Goal: Task Accomplishment & Management: Complete application form

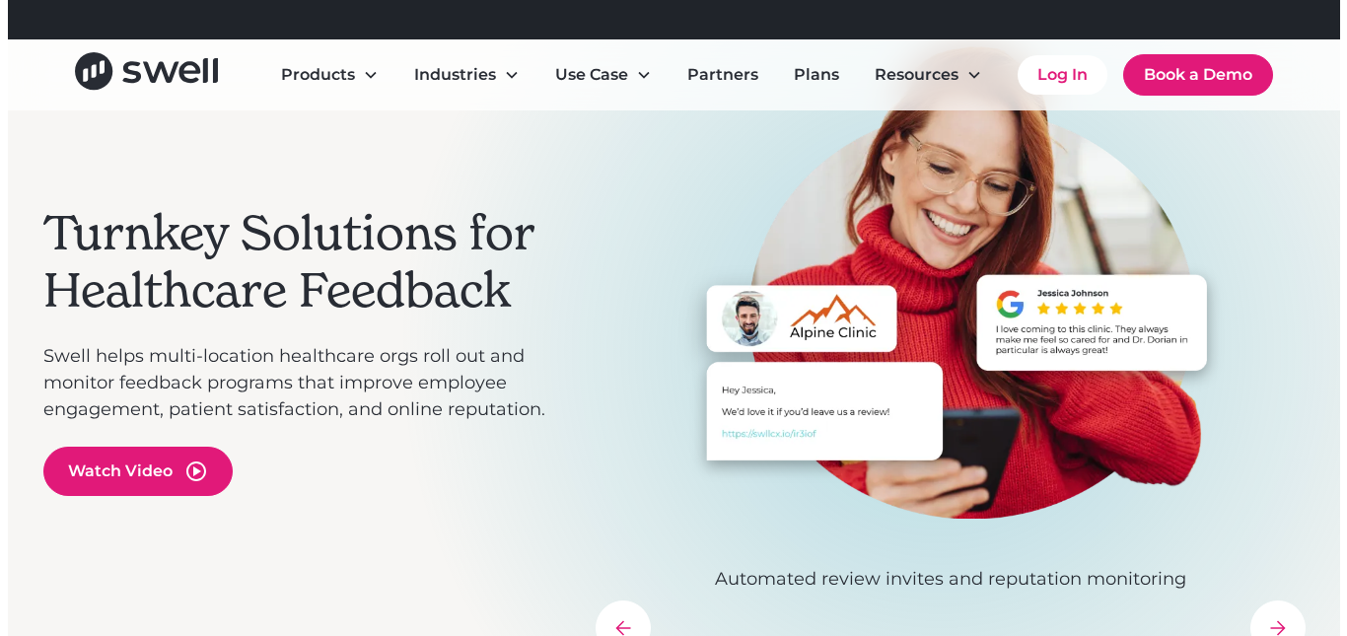
scroll to position [197, 0]
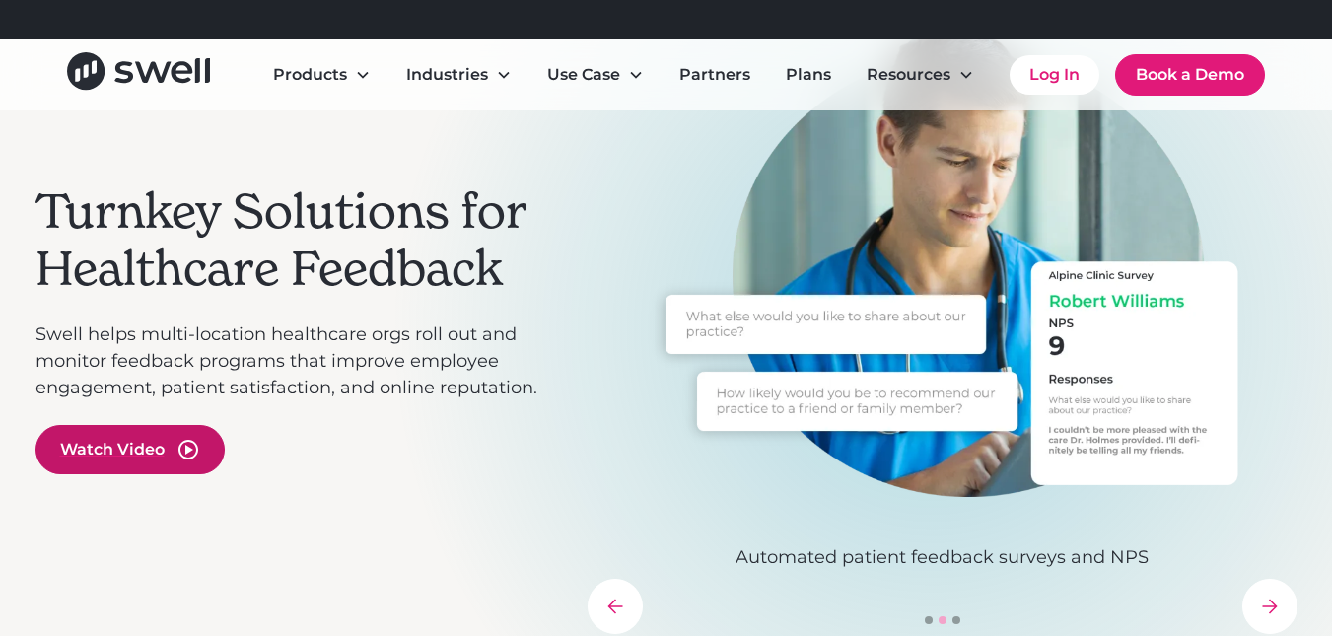
click at [171, 444] on div "Watch Video" at bounding box center [129, 449] width 189 height 49
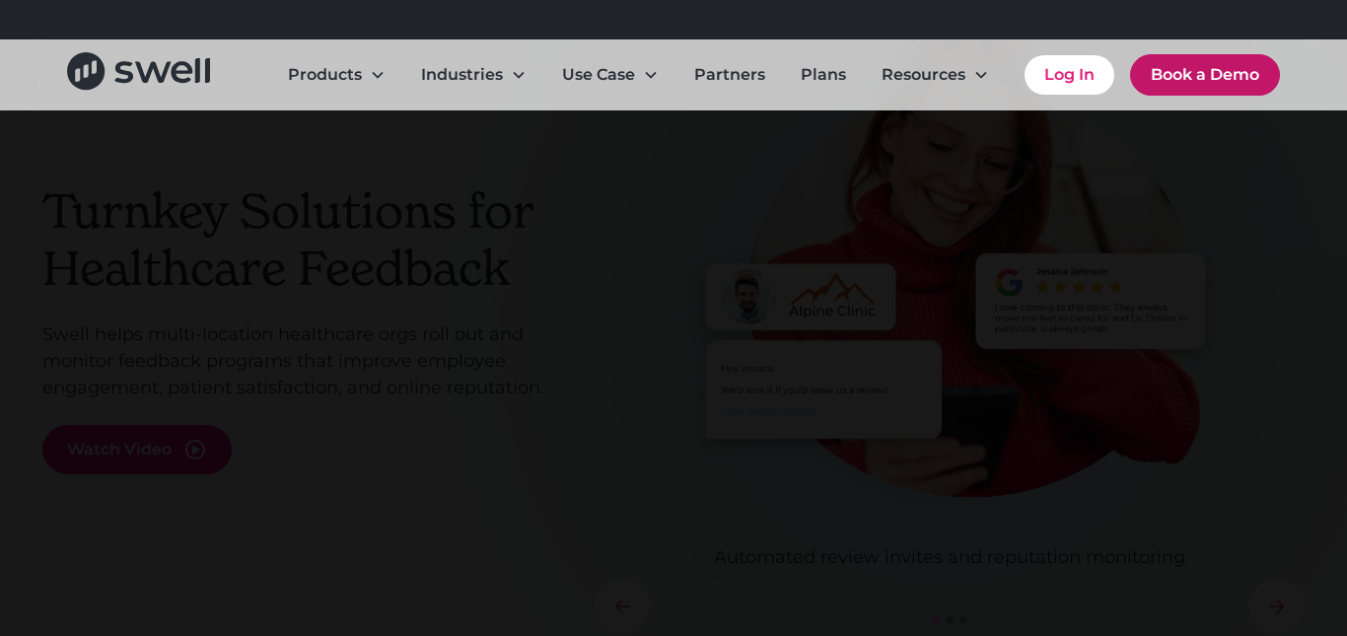
click at [1183, 77] on link "Book a Demo" at bounding box center [1205, 74] width 150 height 41
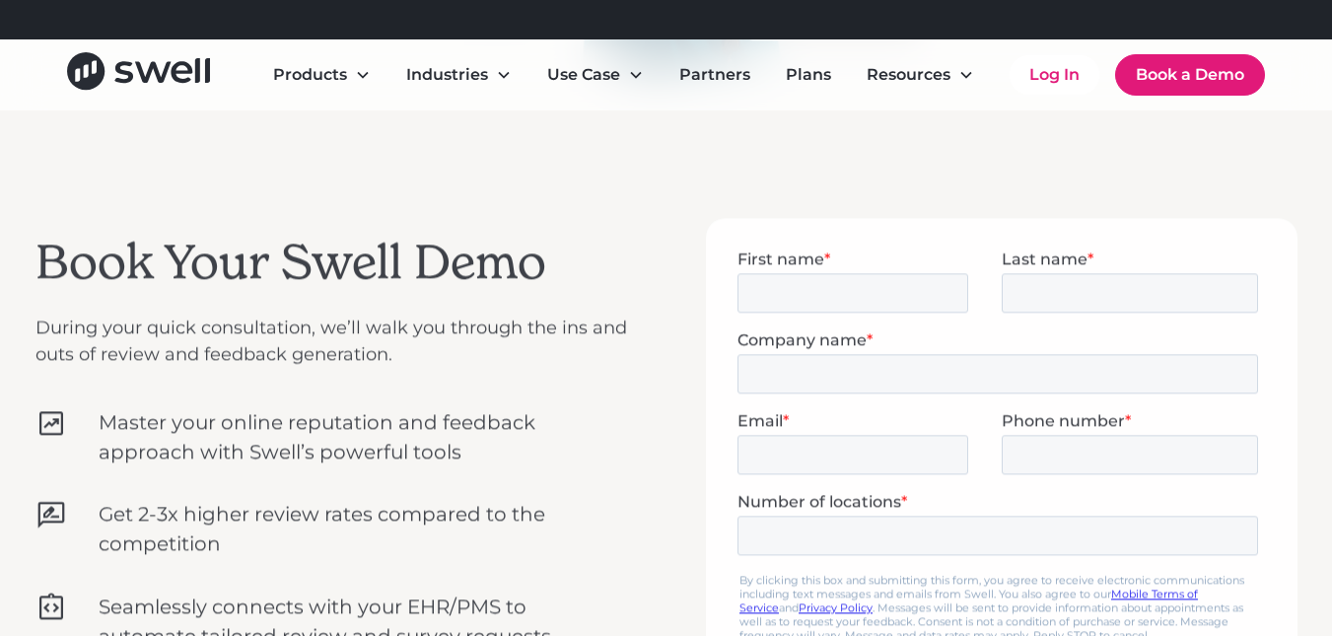
scroll to position [592, 0]
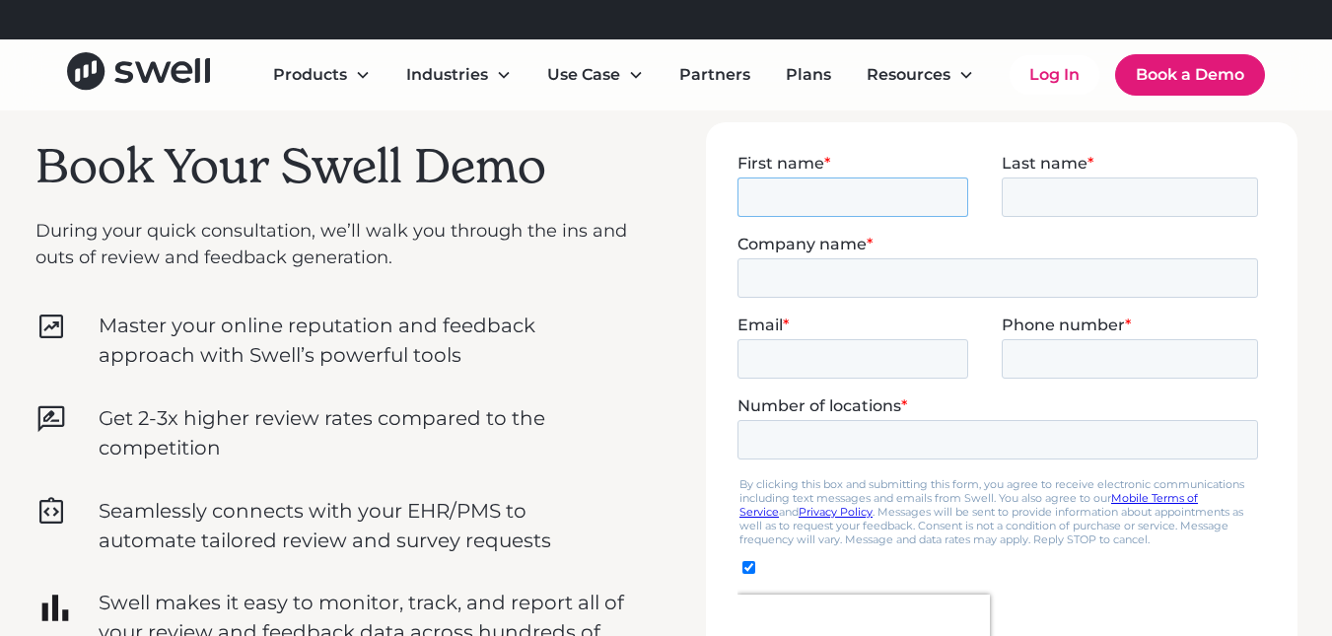
click at [821, 194] on input "First name *" at bounding box center [852, 196] width 231 height 39
type input "Niveen"
click at [1076, 168] on span "Last name" at bounding box center [1044, 162] width 86 height 19
click at [1076, 177] on input "Last name *" at bounding box center [1129, 196] width 256 height 39
type input "Iskander"
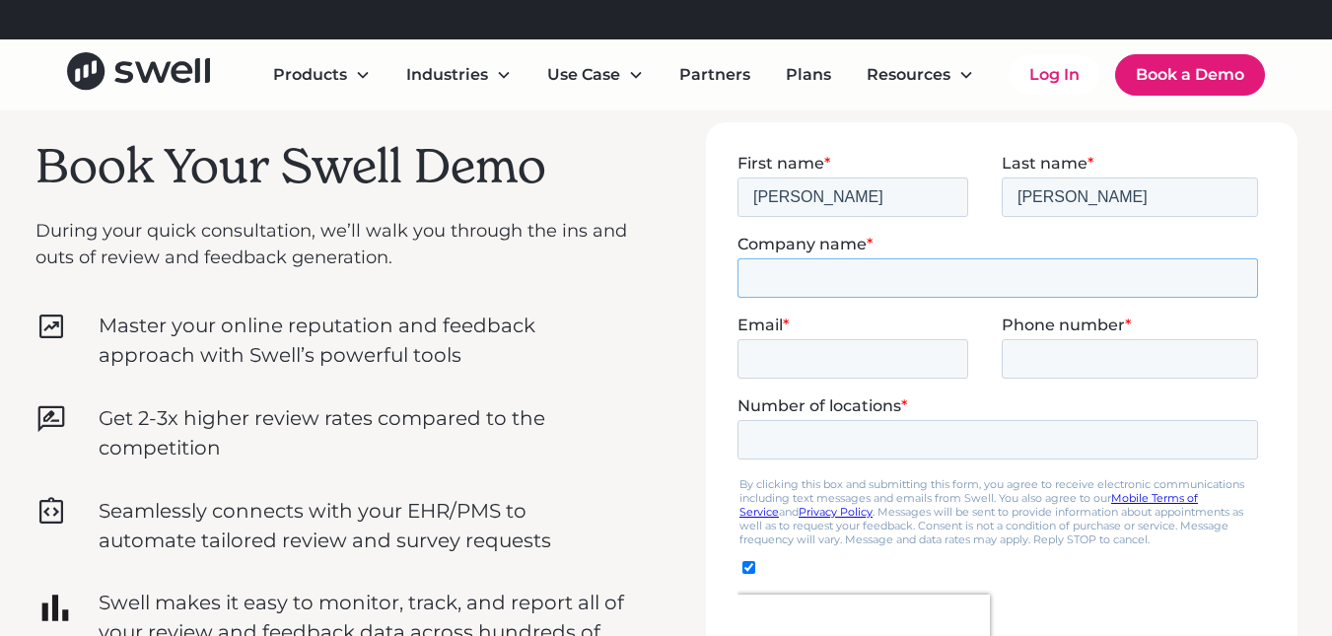
click at [761, 269] on input "Company name *" at bounding box center [997, 276] width 521 height 39
type input "Fayetteville Childrens Clinic"
click at [766, 347] on input "Email *" at bounding box center [852, 357] width 231 height 39
type input "nyiskander@faychildrensclinic.com"
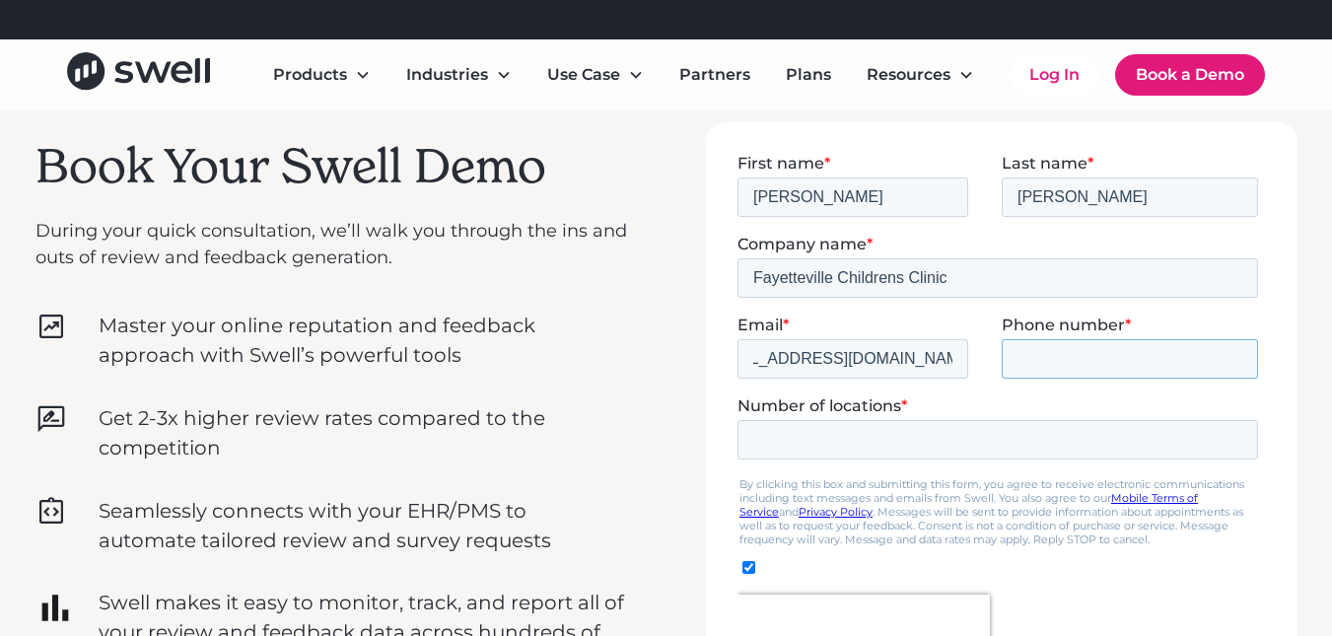
scroll to position [0, 0]
click at [1073, 362] on input "Phone number *" at bounding box center [1129, 357] width 256 height 39
type input "9104843121"
click at [869, 450] on input "Number of locations *" at bounding box center [997, 438] width 521 height 39
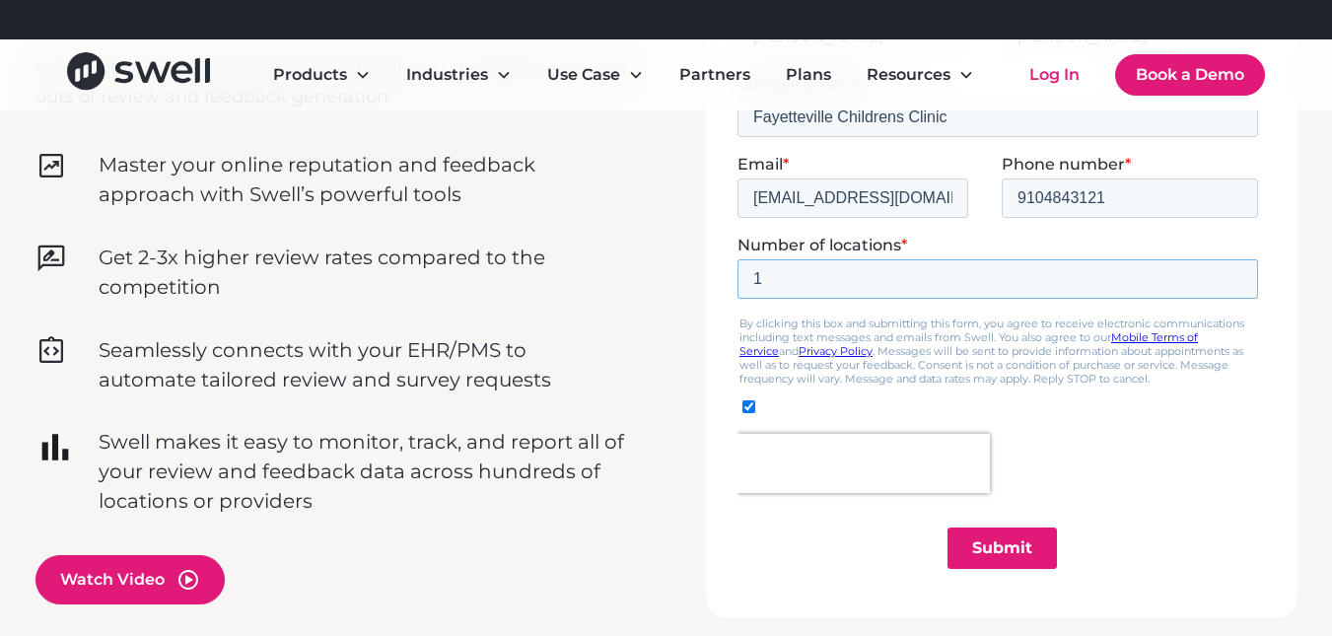
scroll to position [789, 0]
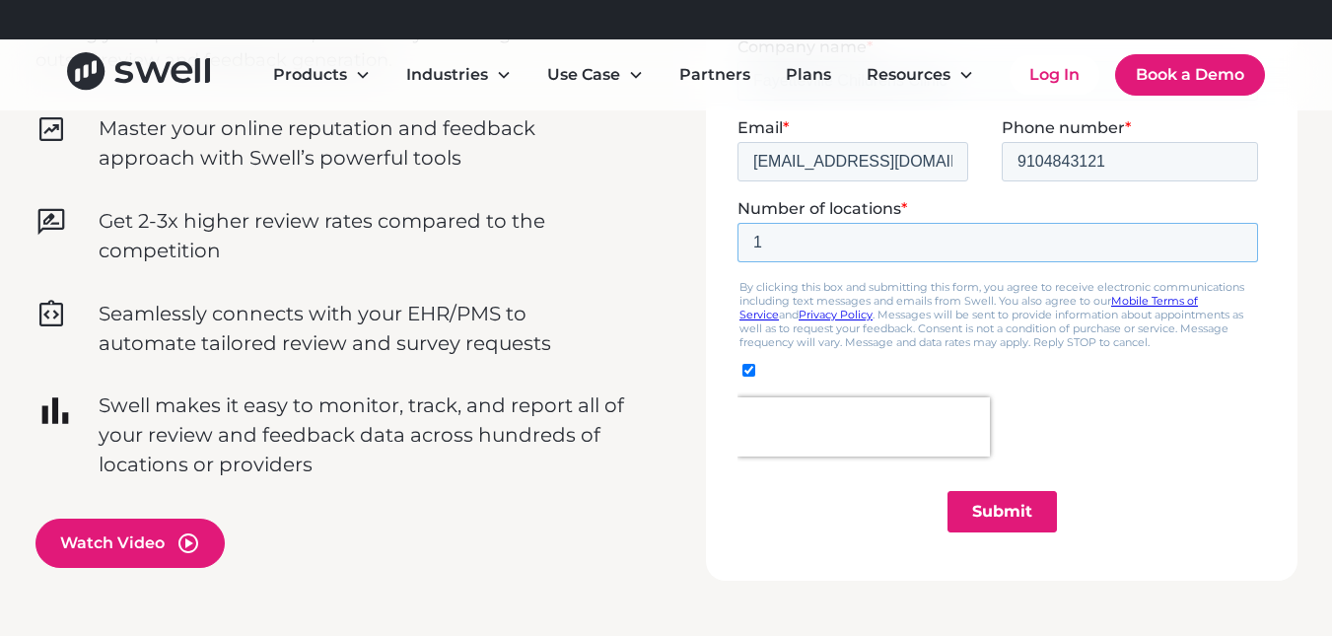
type input "1"
click at [1028, 508] on input "Submit" at bounding box center [1001, 511] width 109 height 41
